Goal: Information Seeking & Learning: Learn about a topic

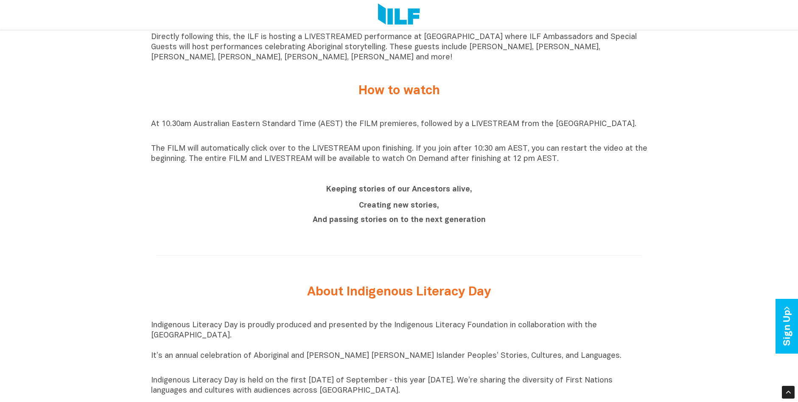
scroll to position [721, 0]
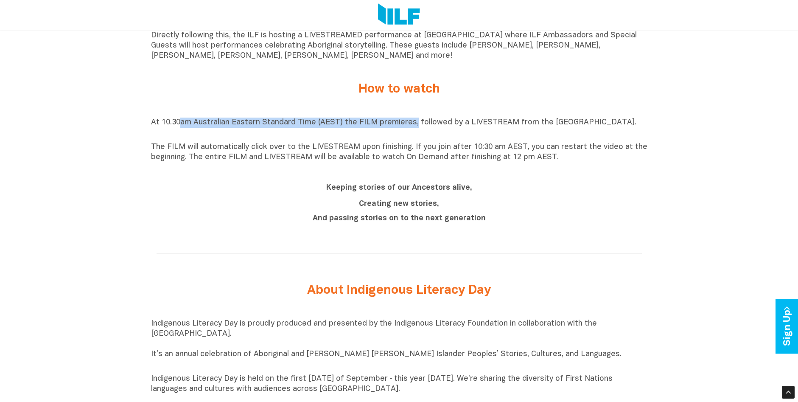
drag, startPoint x: 181, startPoint y: 130, endPoint x: 409, endPoint y: 117, distance: 228.5
click at [409, 117] on div "At 10.30am Australian Eastern Standard Time (AEST) the FILM premieres, followed…" at bounding box center [399, 139] width 496 height 53
drag, startPoint x: 409, startPoint y: 117, endPoint x: 403, endPoint y: 126, distance: 10.7
click at [403, 126] on p "At 10.30am Australian Eastern Standard Time (AEST) the FILM premieres, followed…" at bounding box center [399, 127] width 496 height 20
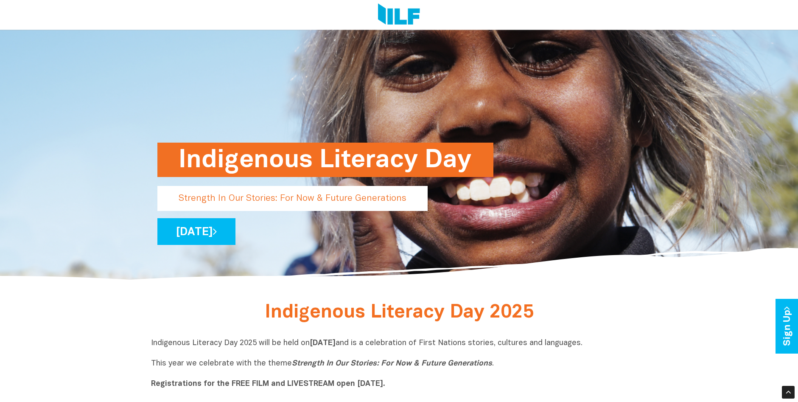
scroll to position [0, 0]
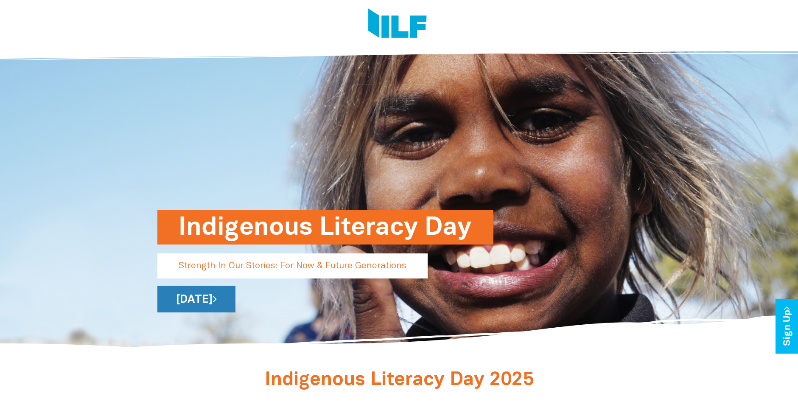
click at [235, 298] on link "[DATE]" at bounding box center [196, 298] width 78 height 27
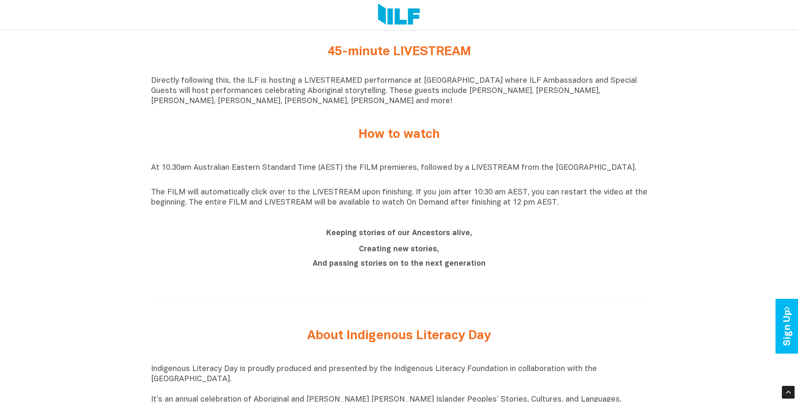
scroll to position [678, 0]
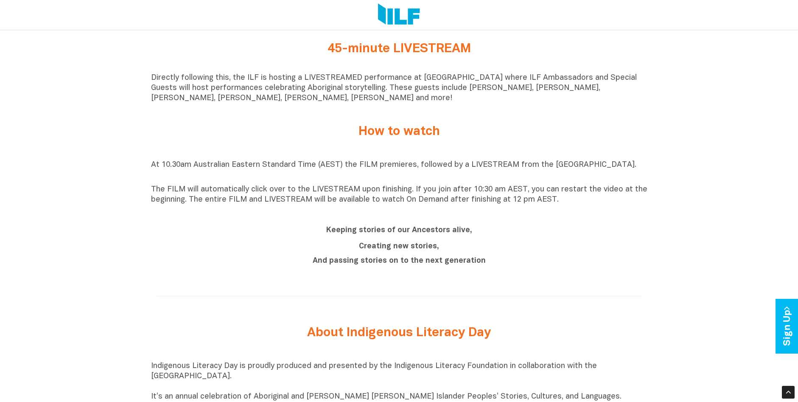
drag, startPoint x: 217, startPoint y: 206, endPoint x: 569, endPoint y: 243, distance: 354.4
click at [569, 243] on div "Indigenous Literacy Day 2025 Indigenous Literacy Day 2025 will be held on Wedne…" at bounding box center [399, 198] width 798 height 1021
click at [429, 249] on b "Creating new stories," at bounding box center [399, 246] width 80 height 7
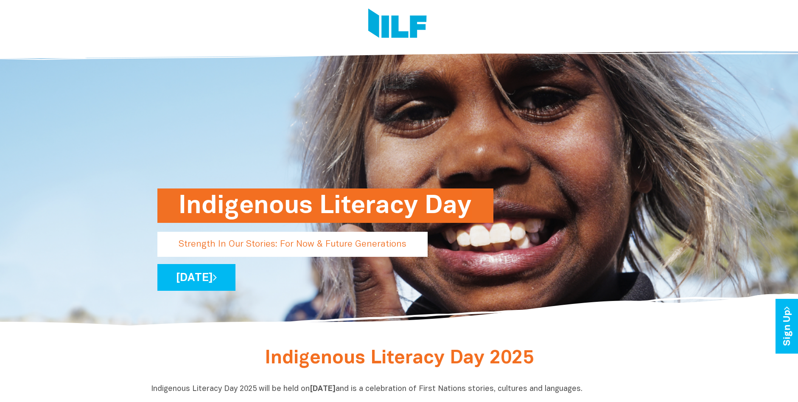
scroll to position [0, 0]
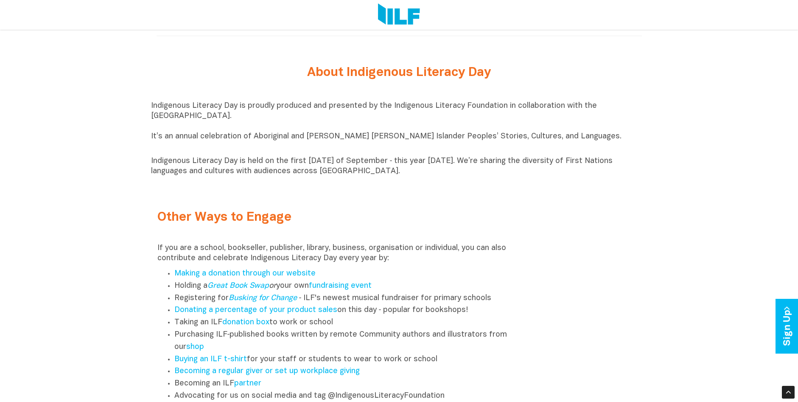
scroll to position [1060, 0]
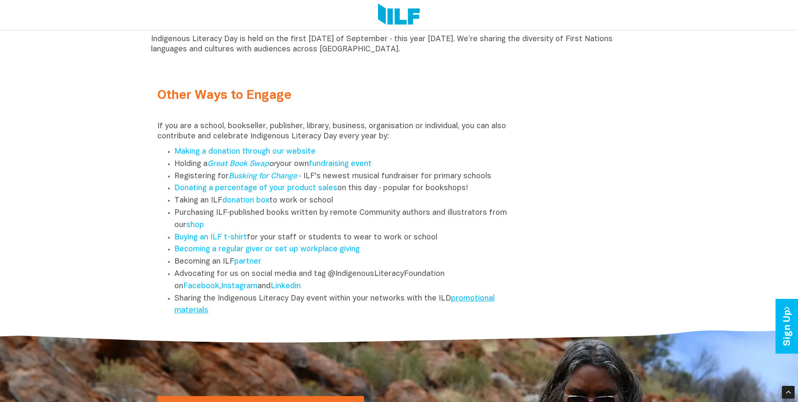
click at [467, 304] on link "promotional materials" at bounding box center [334, 305] width 320 height 20
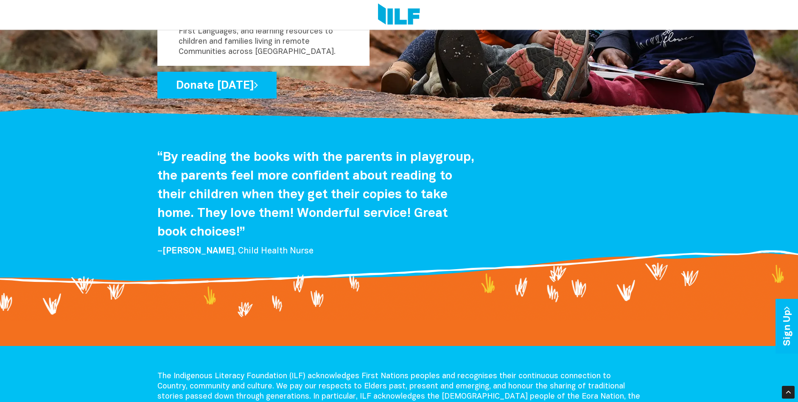
scroll to position [1456, 0]
